Goal: Task Accomplishment & Management: Manage account settings

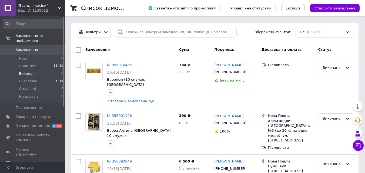
click at [27, 71] on span "Виконані" at bounding box center [27, 73] width 17 height 5
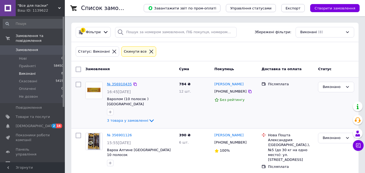
click at [114, 84] on link "№ 356910435" at bounding box center [119, 84] width 25 height 4
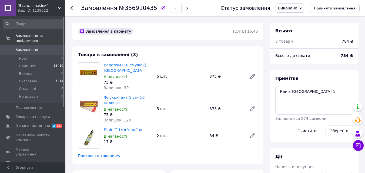
click at [329, 10] on span "Прийняти замовлення" at bounding box center [334, 8] width 41 height 4
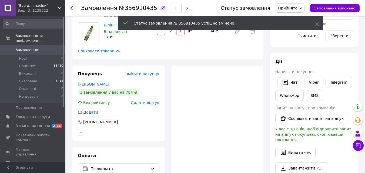
scroll to position [107, 0]
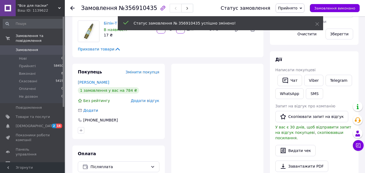
drag, startPoint x: 364, startPoint y: 87, endPoint x: 369, endPoint y: 87, distance: 4.9
click at [365, 87] on html ""Все для пасіки" Ваш ID: 1139622 Сайт "Все для пасіки" Кабінет покупця Перевіри…" at bounding box center [182, 78] width 365 height 370
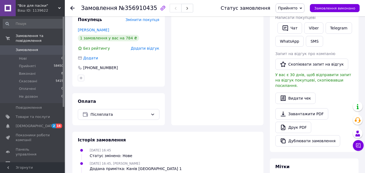
scroll to position [174, 0]
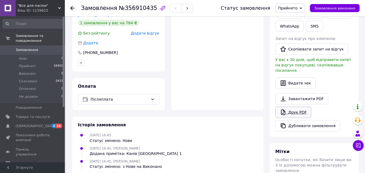
click at [296, 107] on link "Друк PDF" at bounding box center [293, 112] width 36 height 11
click at [72, 8] on use at bounding box center [72, 8] width 4 height 4
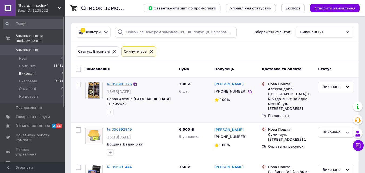
click at [122, 85] on link "№ 356901126" at bounding box center [119, 84] width 25 height 4
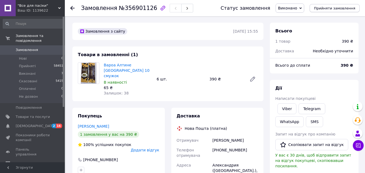
click at [331, 8] on span "Прийняти замовлення" at bounding box center [334, 8] width 41 height 4
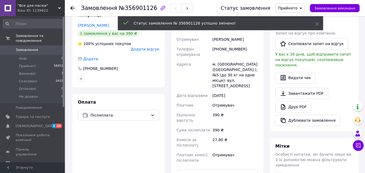
scroll to position [102, 0]
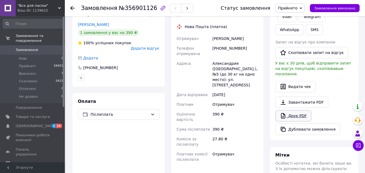
click at [298, 110] on link "Друк PDF" at bounding box center [293, 115] width 36 height 11
click at [72, 7] on use at bounding box center [72, 8] width 4 height 4
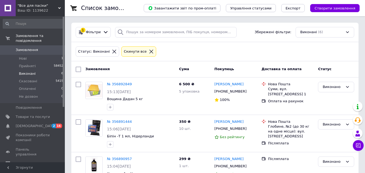
click at [112, 50] on icon at bounding box center [114, 51] width 5 height 5
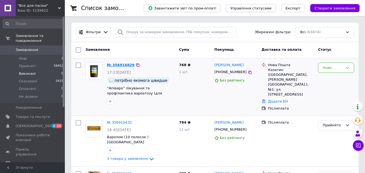
click at [120, 63] on link "№ 356916829" at bounding box center [121, 65] width 28 height 4
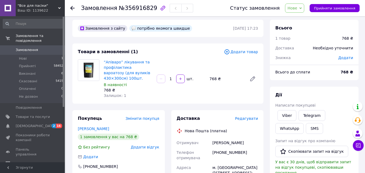
scroll to position [2, 0]
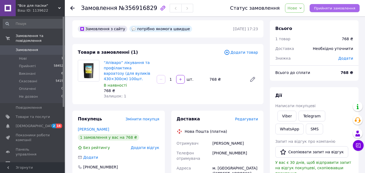
click at [324, 10] on span "Прийняти замовлення" at bounding box center [334, 8] width 41 height 4
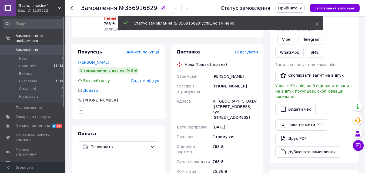
scroll to position [69, 0]
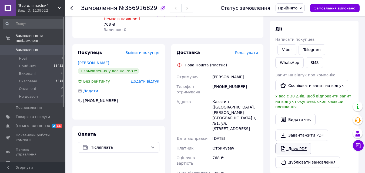
click at [292, 143] on link "Друк PDF" at bounding box center [293, 148] width 36 height 11
click at [72, 8] on use at bounding box center [72, 8] width 4 height 4
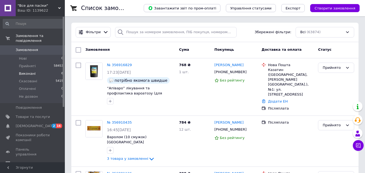
click at [26, 71] on span "Виконані" at bounding box center [27, 73] width 17 height 5
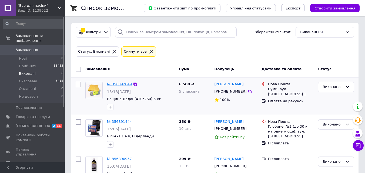
click at [115, 83] on link "№ 356892849" at bounding box center [119, 84] width 25 height 4
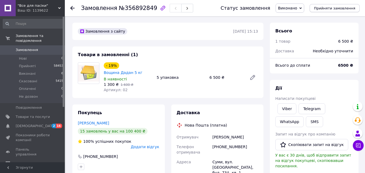
click at [343, 6] on span "Прийняти замовлення" at bounding box center [334, 8] width 41 height 4
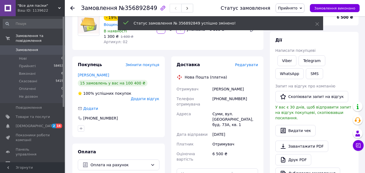
scroll to position [49, 0]
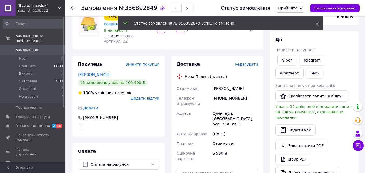
drag, startPoint x: 364, startPoint y: 51, endPoint x: 369, endPoint y: 53, distance: 5.1
click at [365, 53] on html ""Все для пасіки" Ваш ID: 1139622 Сайт "Все для пасіки" Кабінет покупця Перевіри…" at bounding box center [182, 136] width 365 height 370
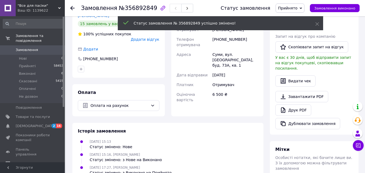
scroll to position [112, 0]
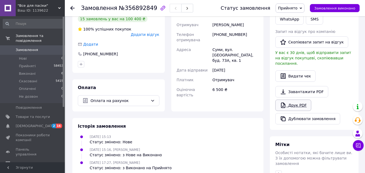
click at [297, 104] on link "Друк PDF" at bounding box center [293, 105] width 36 height 11
click at [71, 9] on icon at bounding box center [72, 8] width 4 height 4
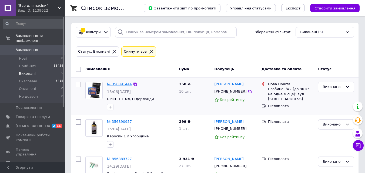
click at [122, 83] on link "№ 356891444" at bounding box center [119, 84] width 25 height 4
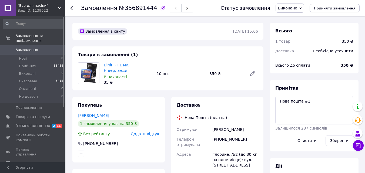
click at [329, 6] on span "Прийняти замовлення" at bounding box center [334, 8] width 41 height 4
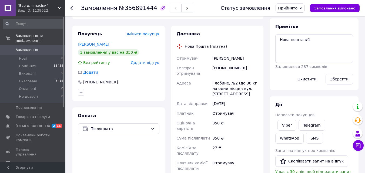
scroll to position [66, 0]
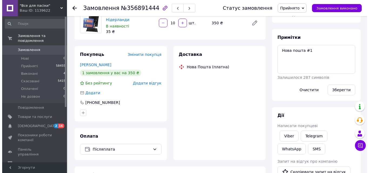
scroll to position [66, 0]
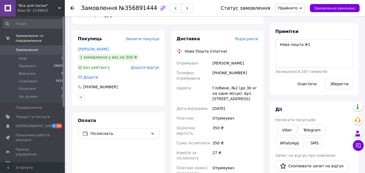
click at [245, 37] on span "Редагувати" at bounding box center [246, 39] width 23 height 4
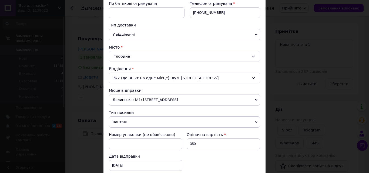
scroll to position [107, 0]
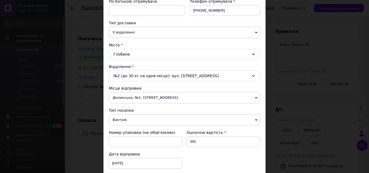
click at [151, 72] on div "№2 (до 30 кг на одне місце): вул. [STREET_ADDRESS]" at bounding box center [184, 75] width 151 height 11
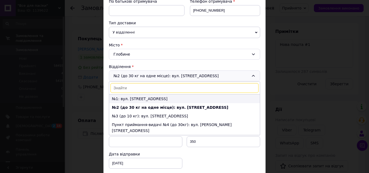
click at [135, 99] on li "№1: вул. [STREET_ADDRESS]" at bounding box center [184, 99] width 151 height 9
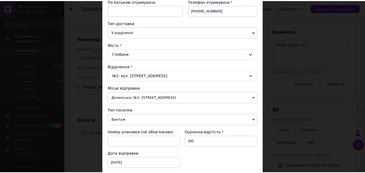
scroll to position [239, 0]
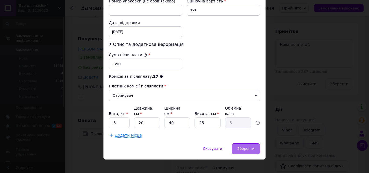
click at [249, 147] on span "Зберегти" at bounding box center [245, 149] width 17 height 4
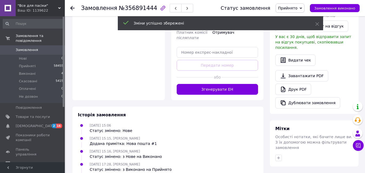
scroll to position [197, 0]
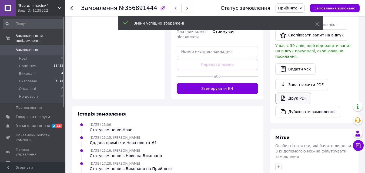
click at [299, 93] on link "Друк PDF" at bounding box center [293, 98] width 36 height 11
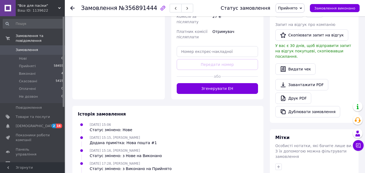
click at [72, 7] on icon at bounding box center [72, 8] width 4 height 4
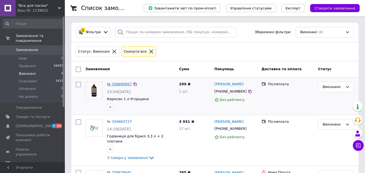
click at [115, 83] on link "№ 356890957" at bounding box center [119, 84] width 25 height 4
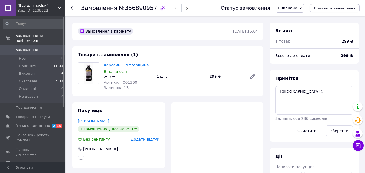
click at [320, 5] on button "Прийняти замовлення" at bounding box center [334, 8] width 50 height 8
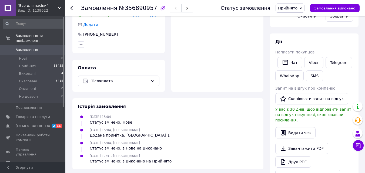
scroll to position [125, 0]
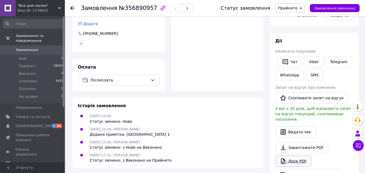
click at [293, 156] on link "Друк PDF" at bounding box center [293, 161] width 36 height 11
click at [74, 6] on icon at bounding box center [72, 8] width 4 height 4
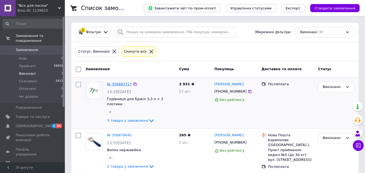
click at [114, 85] on link "№ 356883727" at bounding box center [119, 84] width 25 height 4
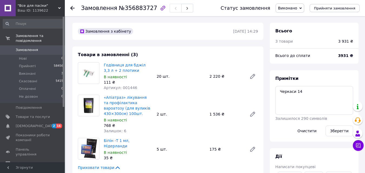
scroll to position [4, 0]
click at [327, 6] on span "Прийняти замовлення" at bounding box center [334, 8] width 41 height 4
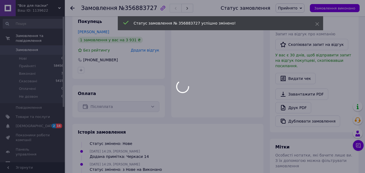
scroll to position [178, 0]
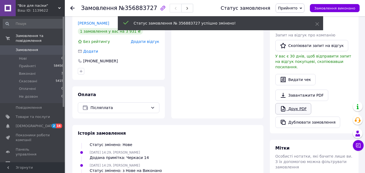
click at [296, 104] on link "Друк PDF" at bounding box center [293, 108] width 36 height 11
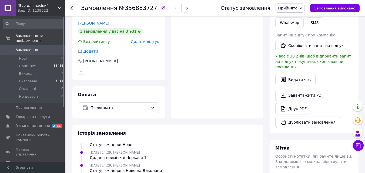
click at [73, 8] on use at bounding box center [72, 8] width 4 height 4
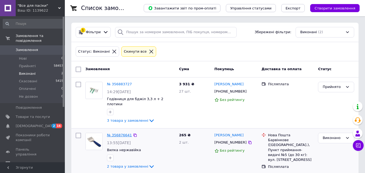
click at [117, 133] on link "№ 356876641" at bounding box center [119, 135] width 25 height 4
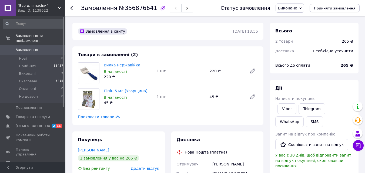
click at [325, 11] on button "Прийняти замовлення" at bounding box center [334, 8] width 50 height 8
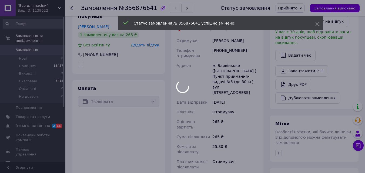
scroll to position [136, 0]
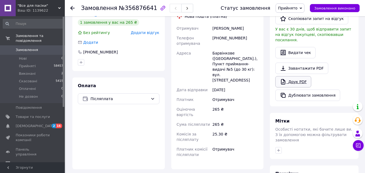
click at [294, 76] on link "Друк PDF" at bounding box center [293, 81] width 36 height 11
click at [72, 8] on use at bounding box center [72, 8] width 4 height 4
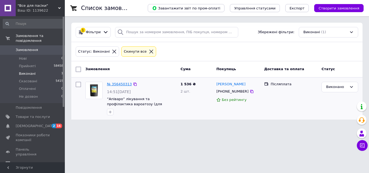
click at [114, 83] on link "№ 356450313" at bounding box center [119, 84] width 25 height 4
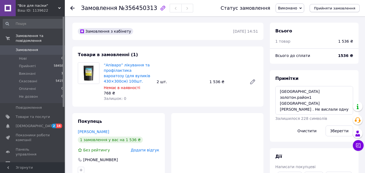
click at [341, 6] on span "Прийняти замовлення" at bounding box center [334, 8] width 41 height 4
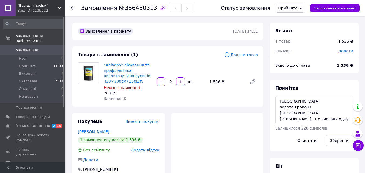
click at [32, 48] on span "Замовлення" at bounding box center [27, 50] width 22 height 5
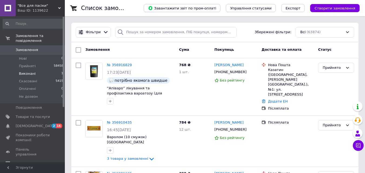
click at [26, 71] on span "Виконані" at bounding box center [27, 73] width 17 height 5
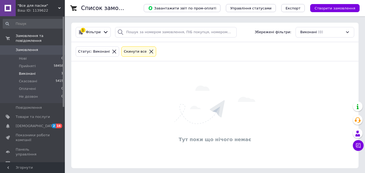
click at [112, 50] on icon at bounding box center [114, 52] width 4 height 4
